Goal: Transaction & Acquisition: Purchase product/service

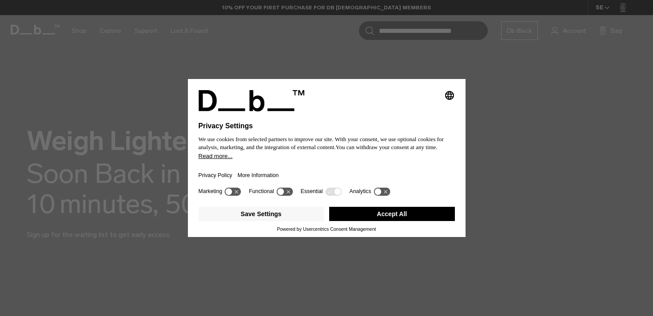
click at [394, 215] on button "Accept All" at bounding box center [392, 214] width 126 height 14
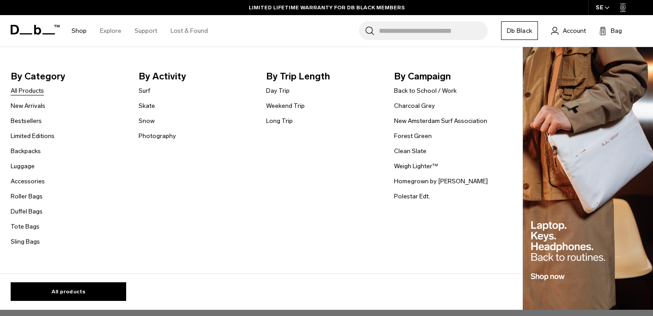
click at [25, 88] on link "All Products" at bounding box center [27, 90] width 33 height 9
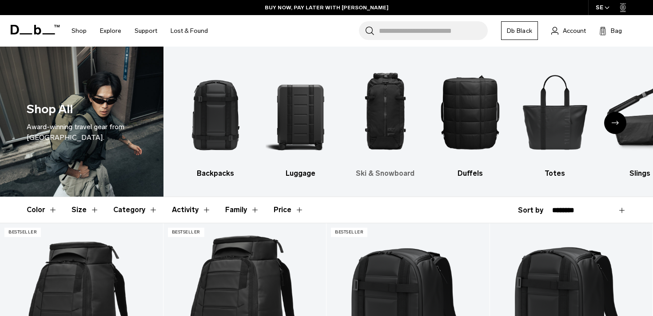
click at [401, 92] on img "3 / 10" at bounding box center [384, 112] width 69 height 104
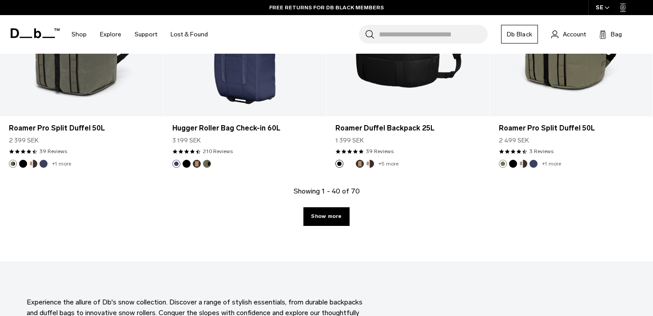
scroll to position [2545, 0]
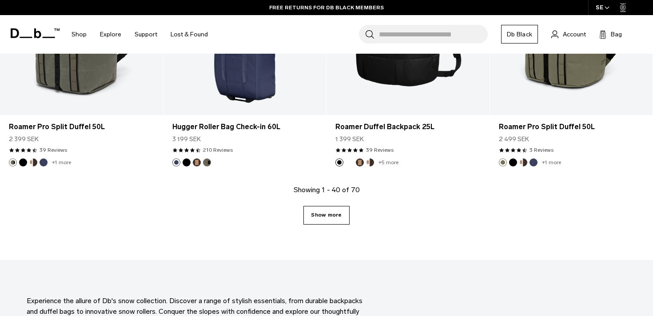
click at [328, 222] on link "Show more" at bounding box center [326, 215] width 46 height 19
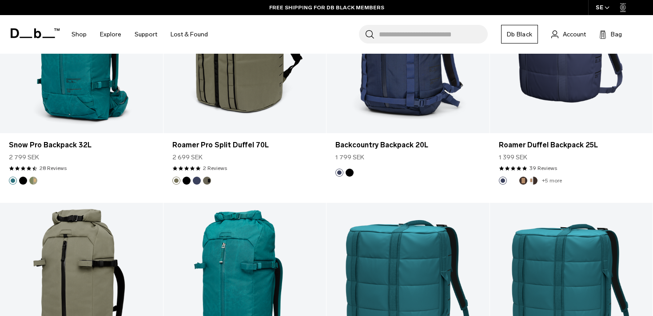
scroll to position [3782, 0]
